Goal: Check status: Check status

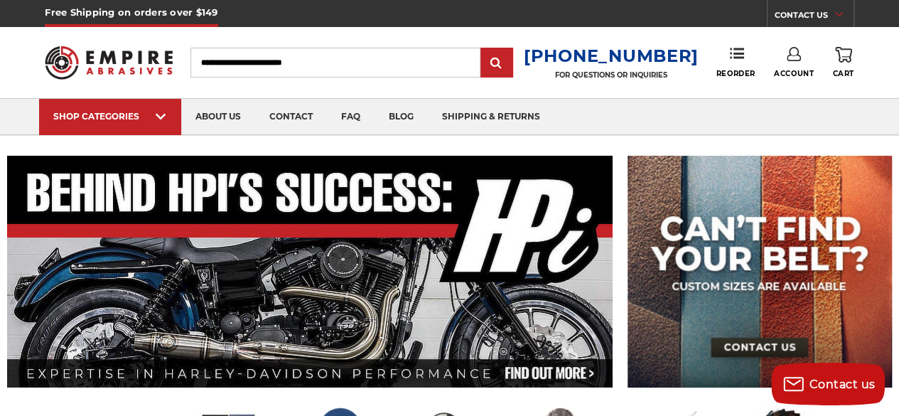
click at [795, 50] on icon at bounding box center [794, 54] width 14 height 14
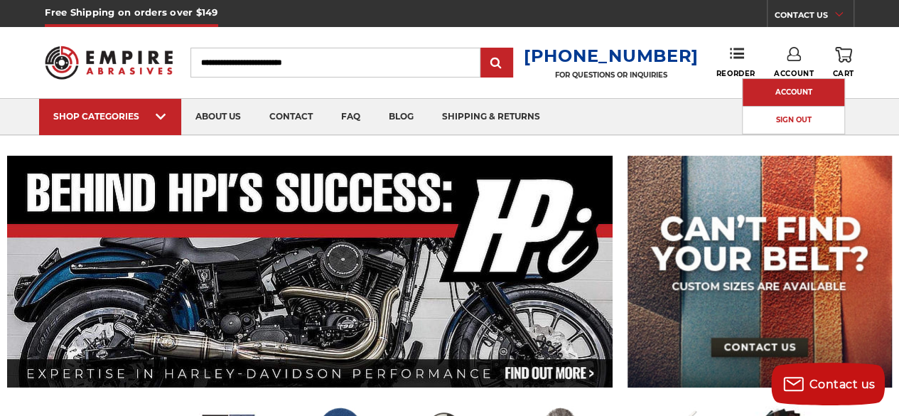
click at [780, 85] on link "Account" at bounding box center [794, 92] width 102 height 27
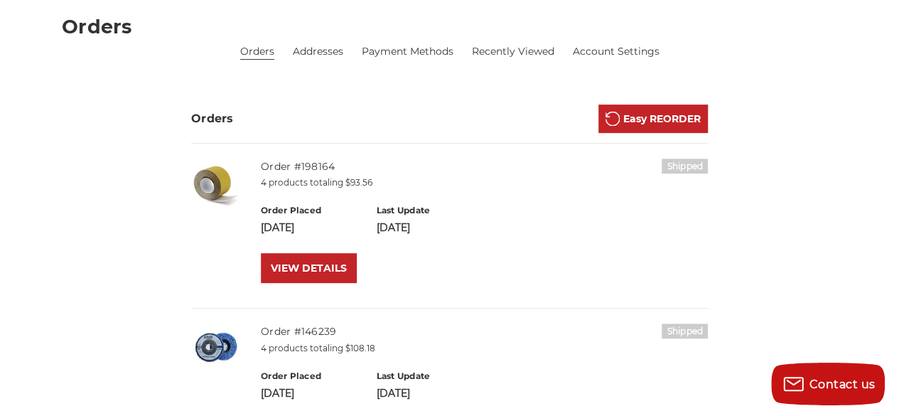
scroll to position [202, 0]
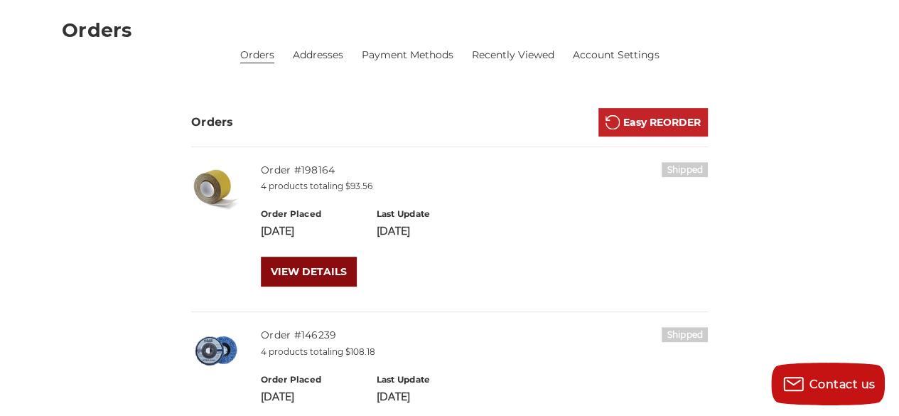
click at [308, 269] on link "VIEW DETAILS" at bounding box center [309, 272] width 96 height 30
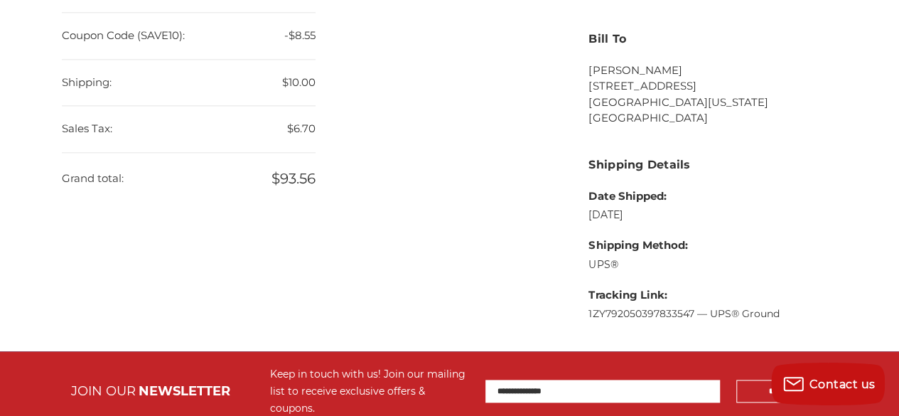
scroll to position [806, 0]
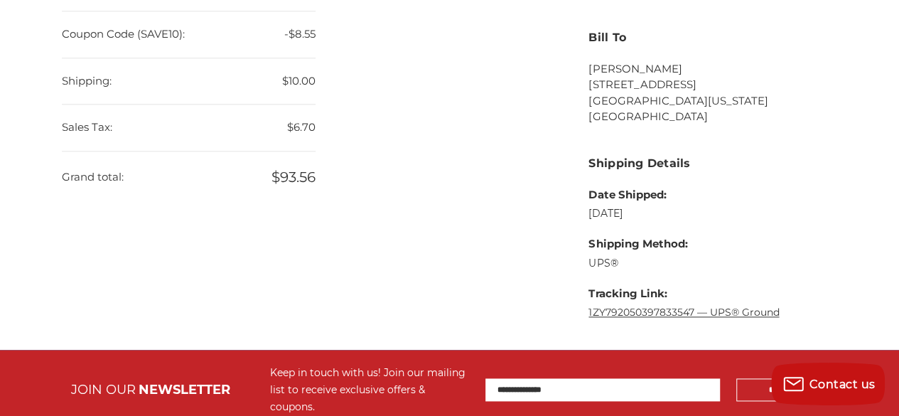
click at [619, 308] on link "1ZY792050397833547 — UPS® Ground" at bounding box center [683, 312] width 190 height 13
